Goal: Information Seeking & Learning: Learn about a topic

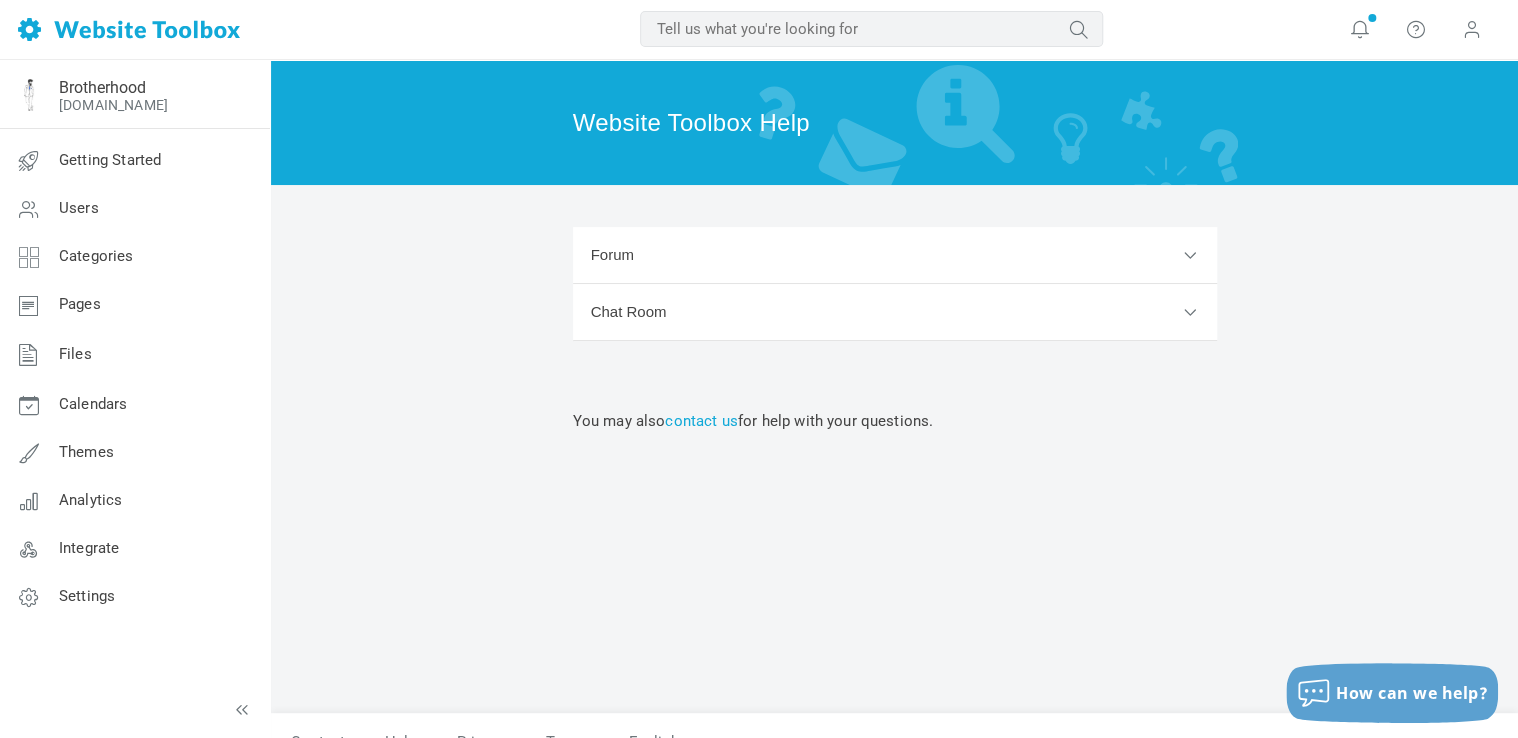
click at [706, 45] on input "text" at bounding box center [871, 29] width 463 height 36
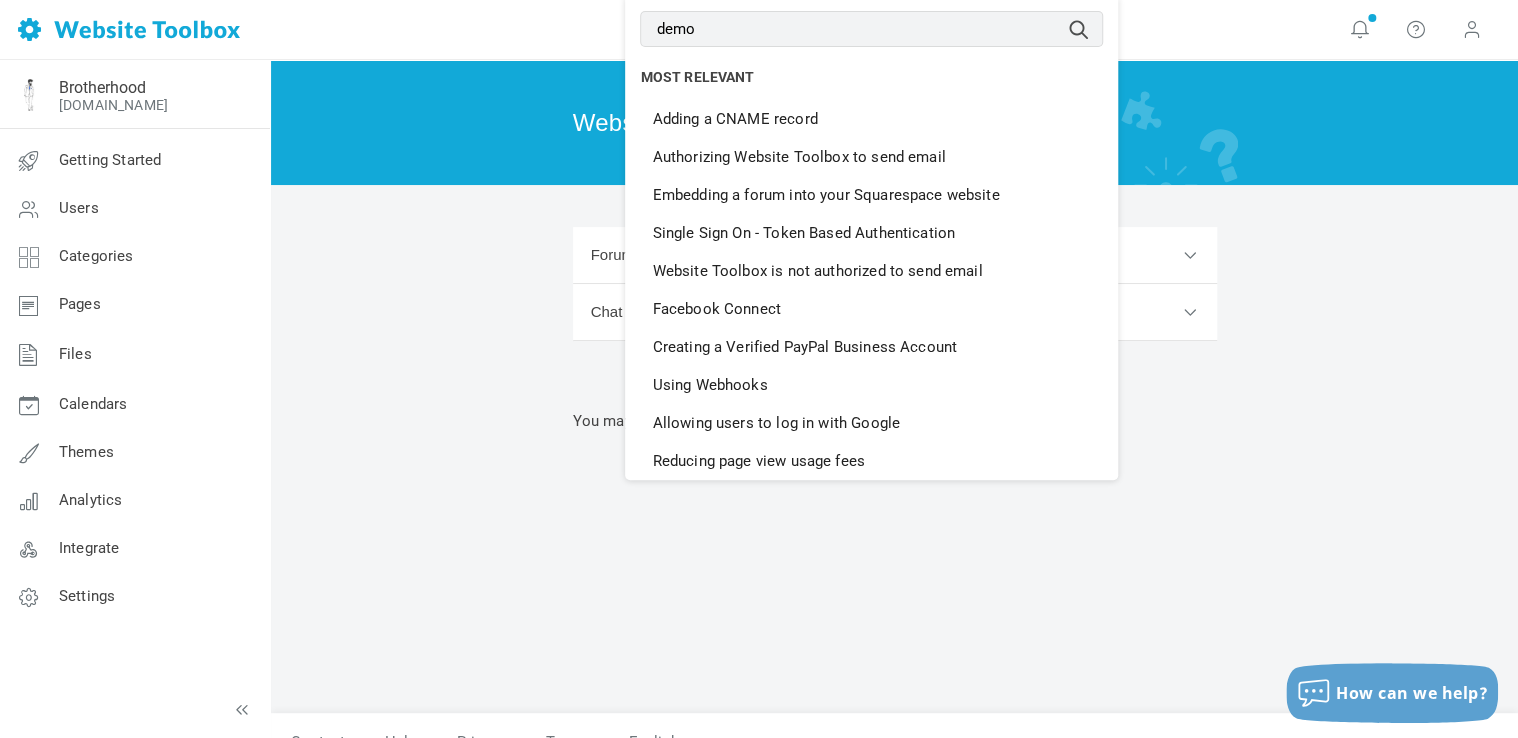
type input "demo"
click at [1103, 15] on button "submit" at bounding box center [1103, 15] width 0 height 0
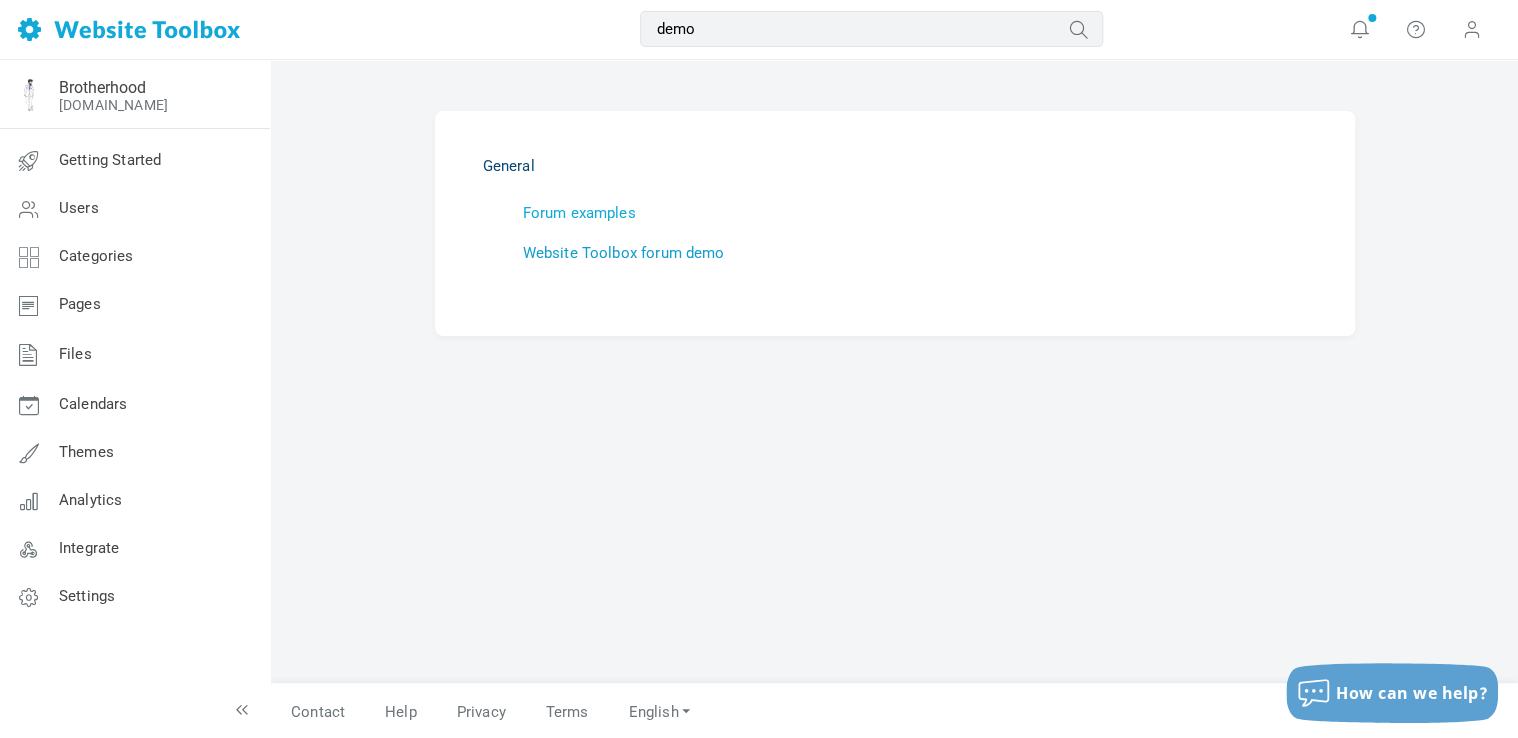
click at [610, 250] on link "Website Toolbox forum demo" at bounding box center [624, 253] width 202 height 18
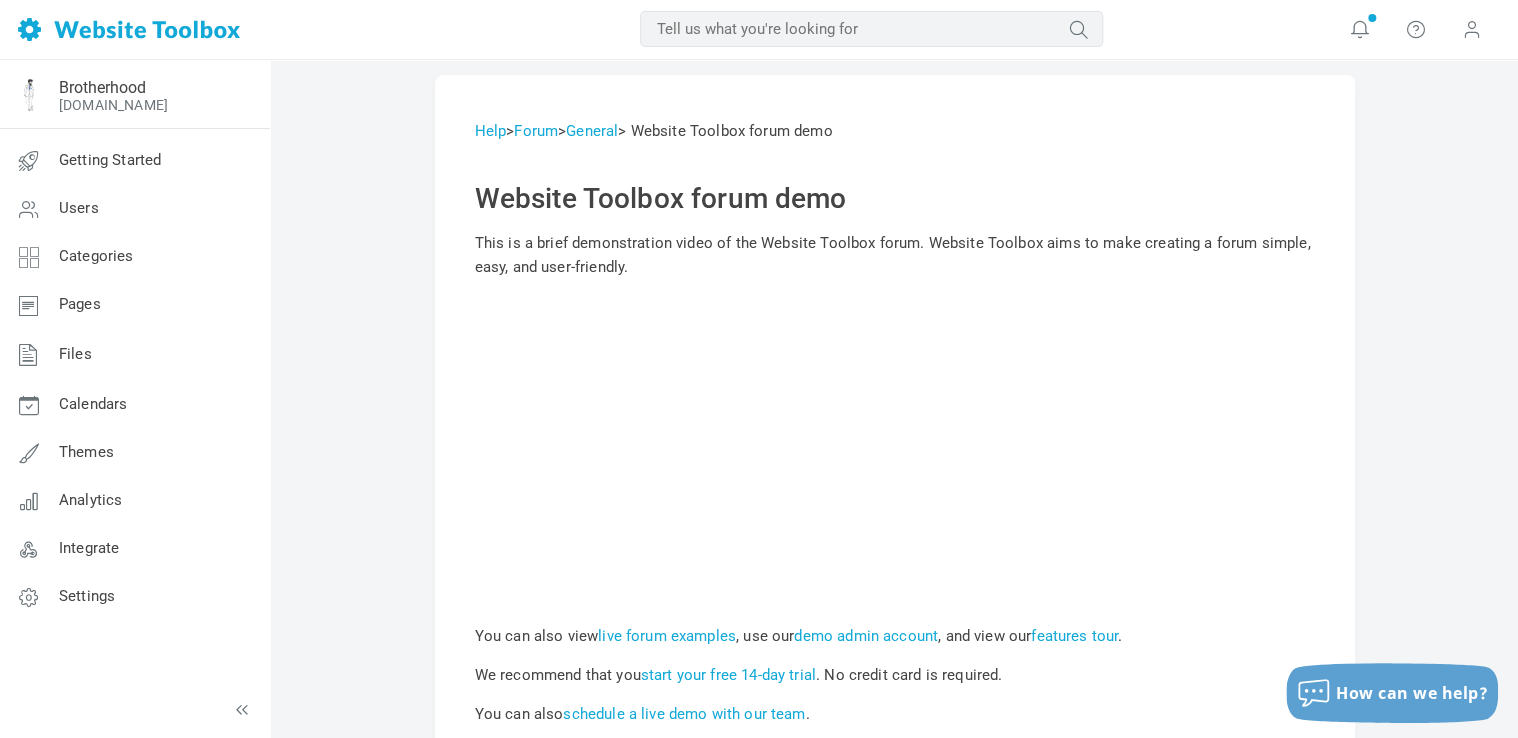
scroll to position [233, 0]
